Goal: Task Accomplishment & Management: Use online tool/utility

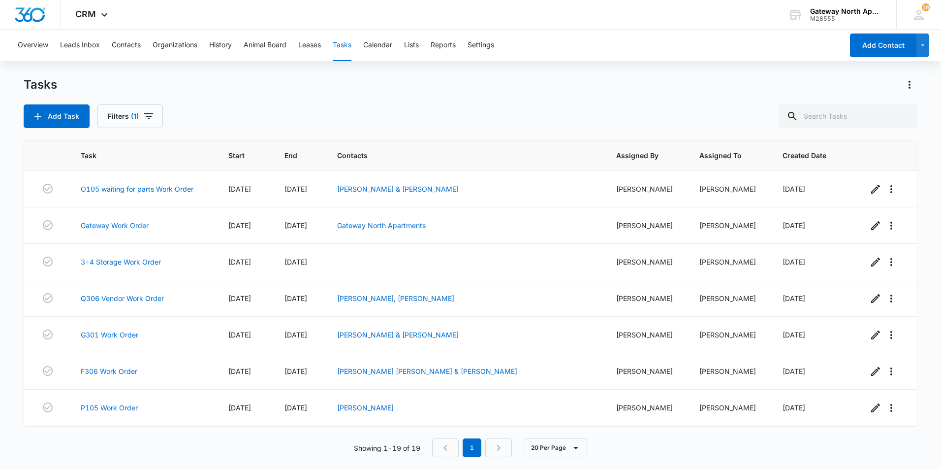
scroll to position [437, 0]
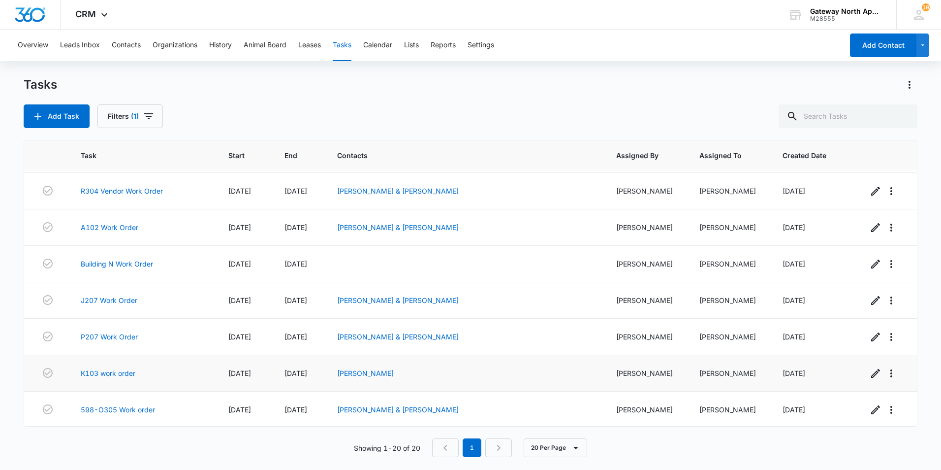
scroll to position [473, 0]
click at [141, 409] on link "598-O305 Work order" at bounding box center [118, 408] width 74 height 10
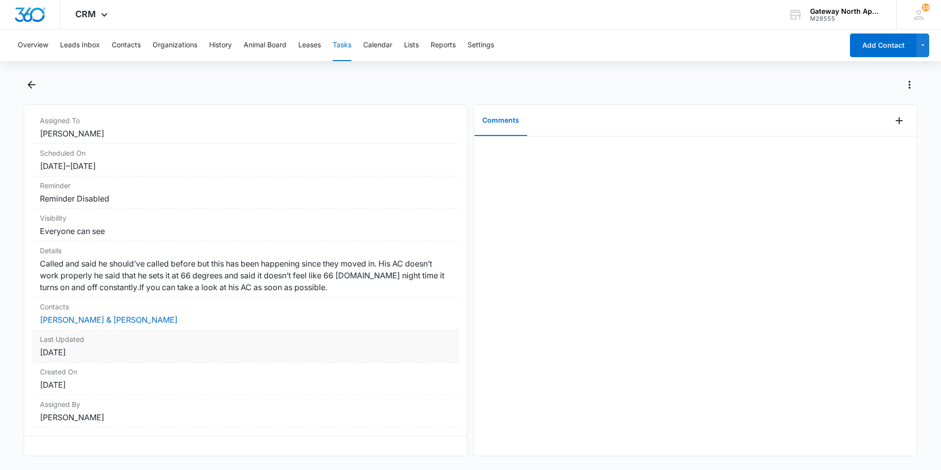
scroll to position [82, 0]
